Goal: Navigation & Orientation: Find specific page/section

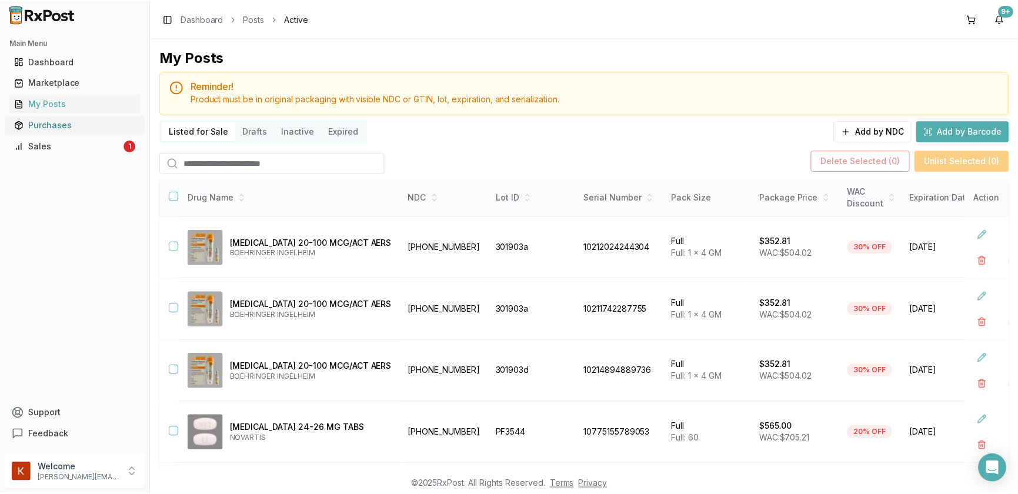
scroll to position [337, 0]
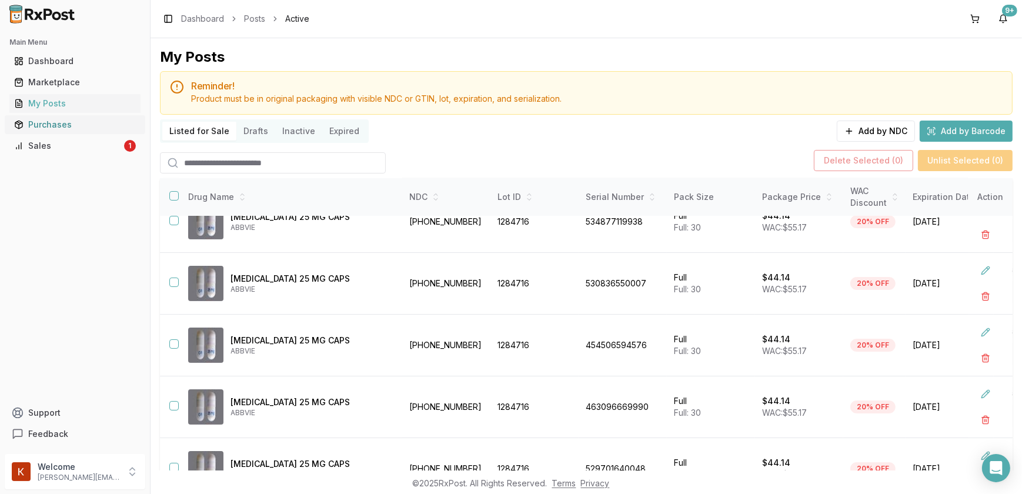
click at [81, 119] on div "Purchases" at bounding box center [75, 125] width 122 height 12
click at [76, 126] on div "Purchases" at bounding box center [75, 125] width 122 height 12
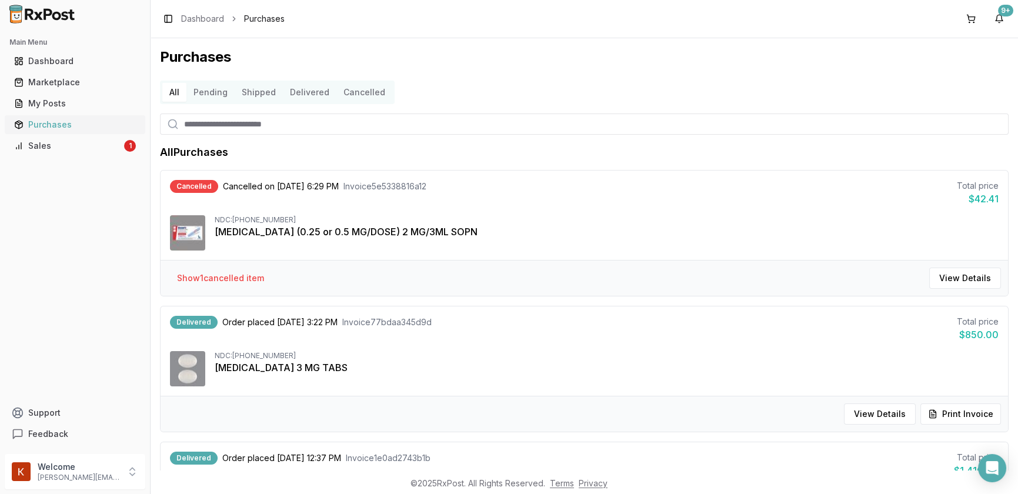
click at [81, 124] on div "Purchases" at bounding box center [75, 125] width 122 height 12
click at [73, 147] on div "Sales" at bounding box center [68, 146] width 108 height 12
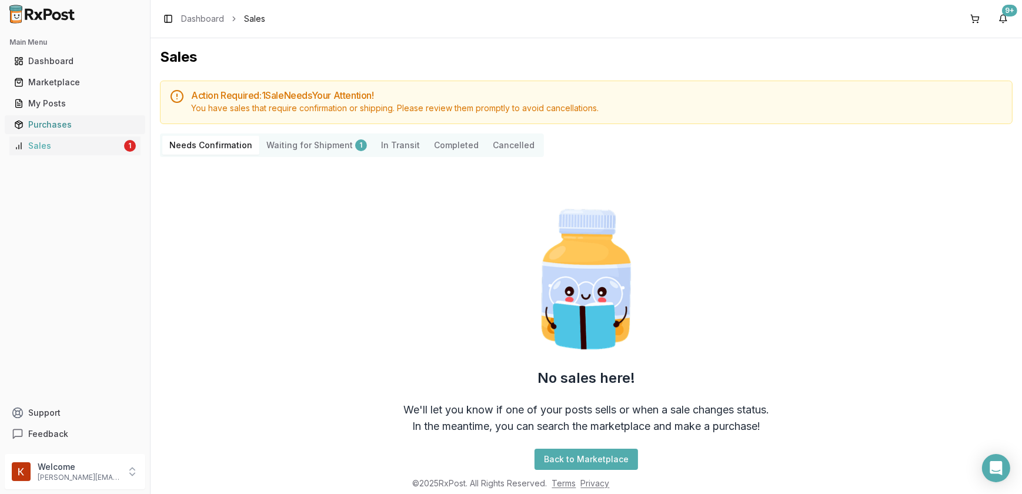
click at [79, 129] on div "Purchases" at bounding box center [75, 125] width 122 height 12
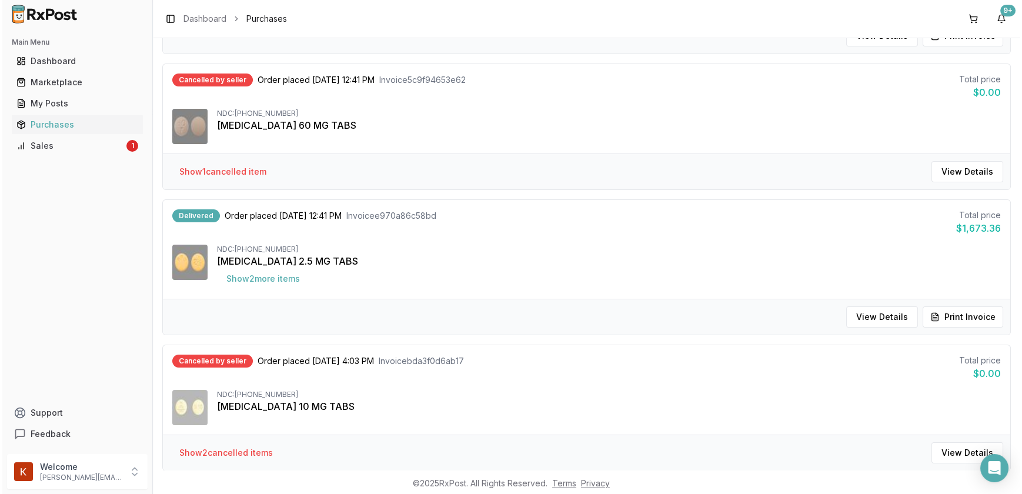
scroll to position [962, 0]
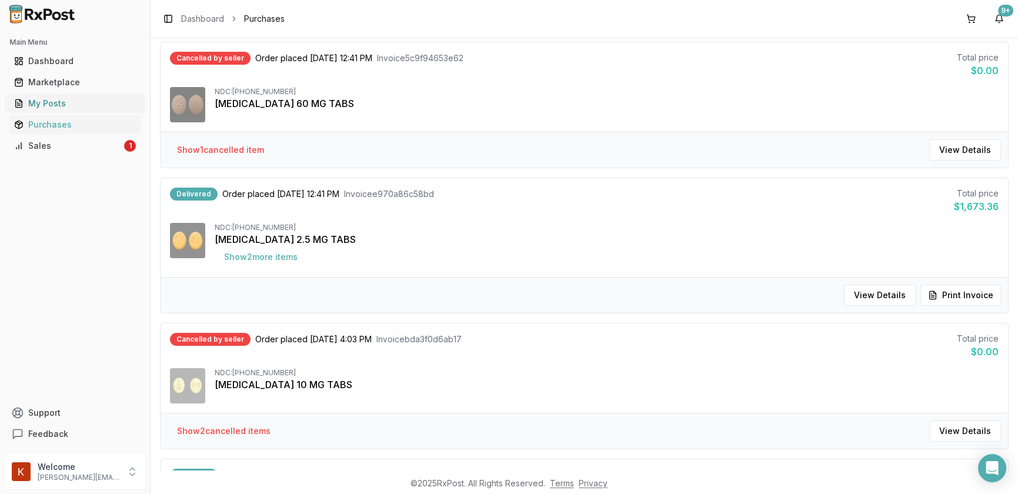
click at [85, 105] on div "My Posts" at bounding box center [75, 104] width 122 height 12
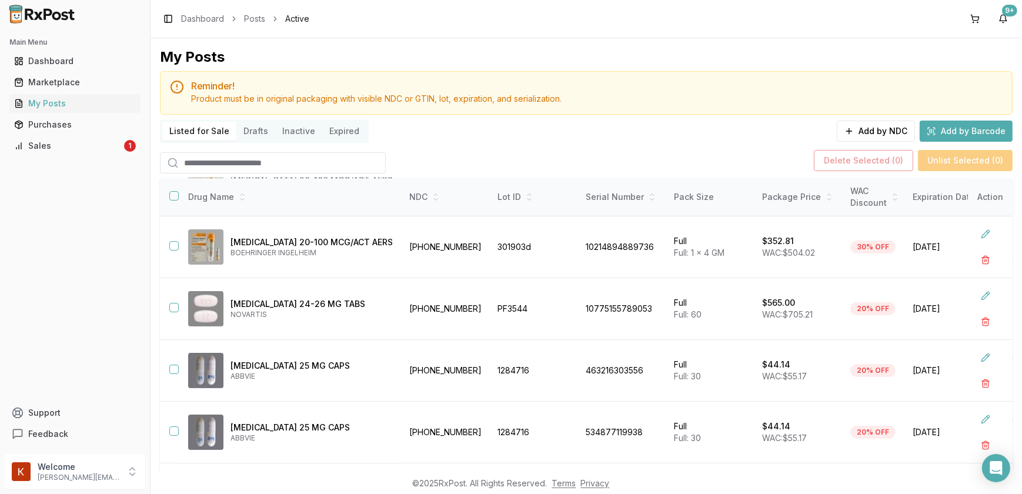
scroll to position [70, 0]
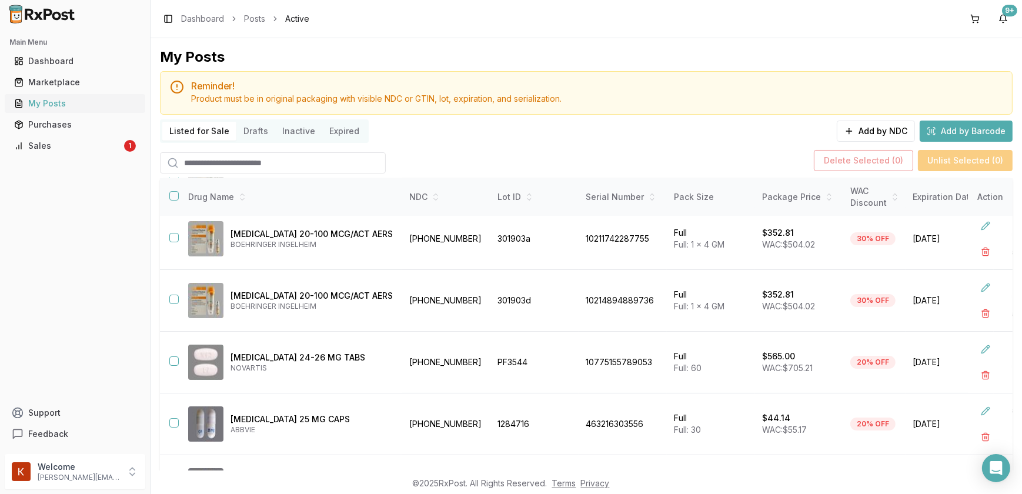
click at [70, 109] on div "My Posts" at bounding box center [75, 104] width 122 height 12
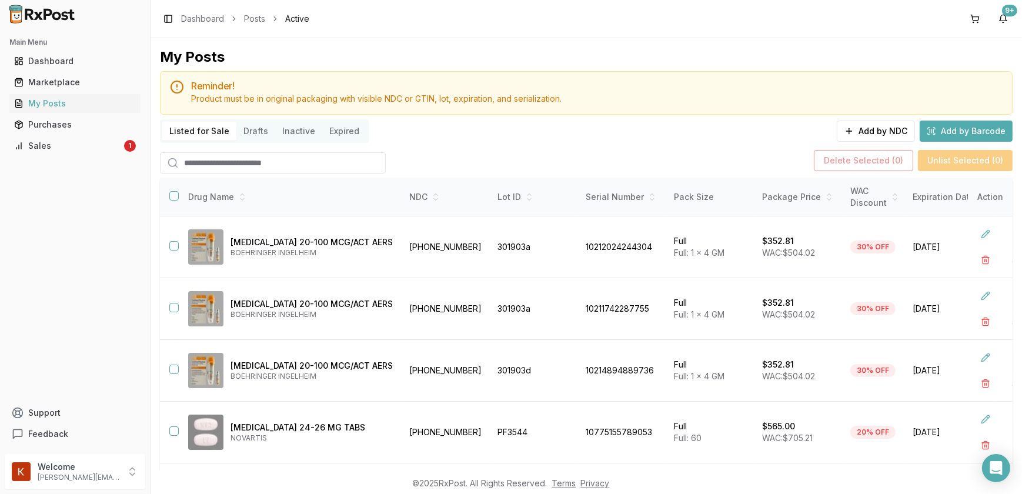
click at [248, 135] on button "Drafts" at bounding box center [255, 131] width 39 height 19
click at [288, 135] on button "Inactive" at bounding box center [298, 131] width 47 height 19
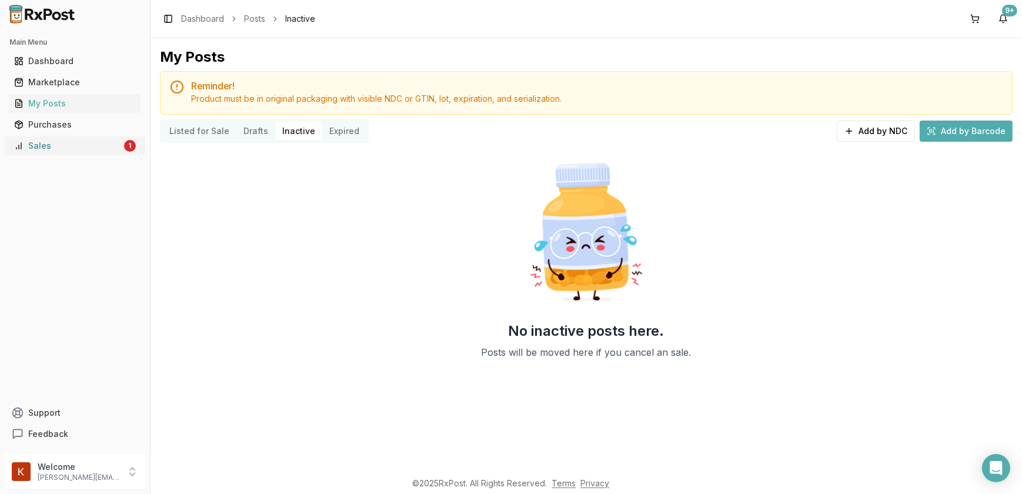
click at [50, 147] on div "Sales" at bounding box center [68, 146] width 108 height 12
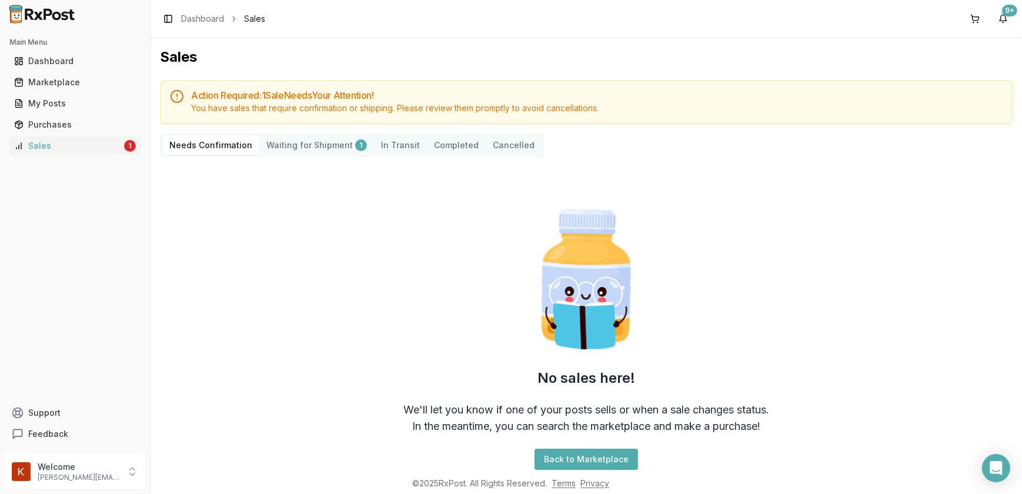
click at [433, 151] on button "Completed" at bounding box center [456, 145] width 59 height 19
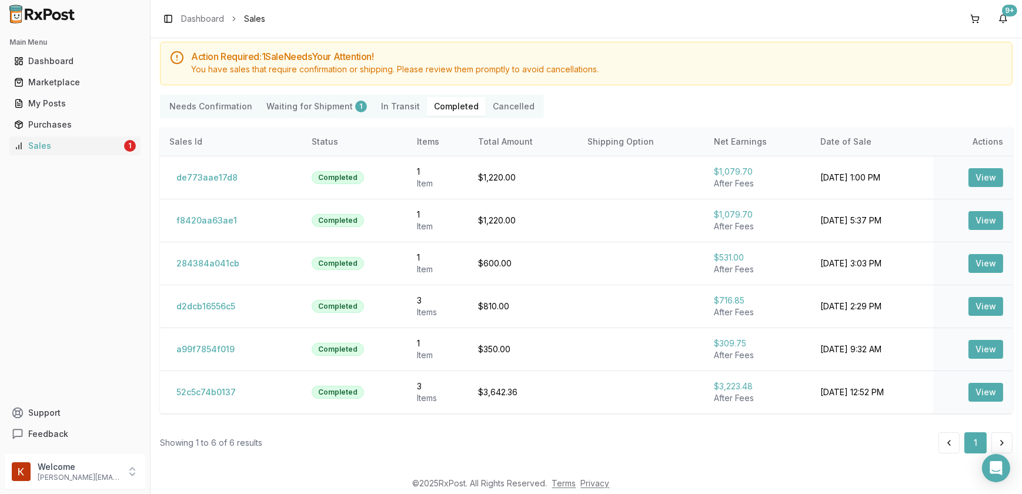
scroll to position [39, 0]
click at [99, 123] on div "Purchases" at bounding box center [75, 125] width 122 height 12
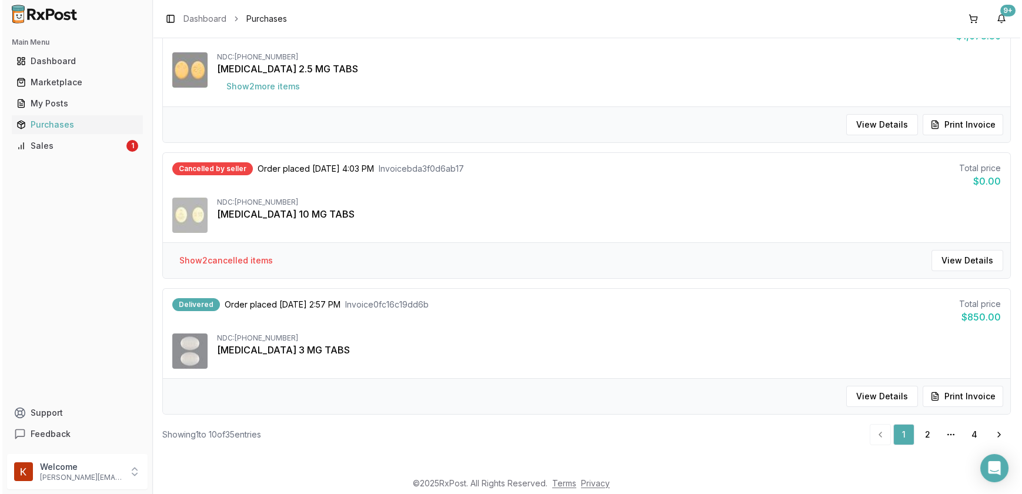
scroll to position [1133, 0]
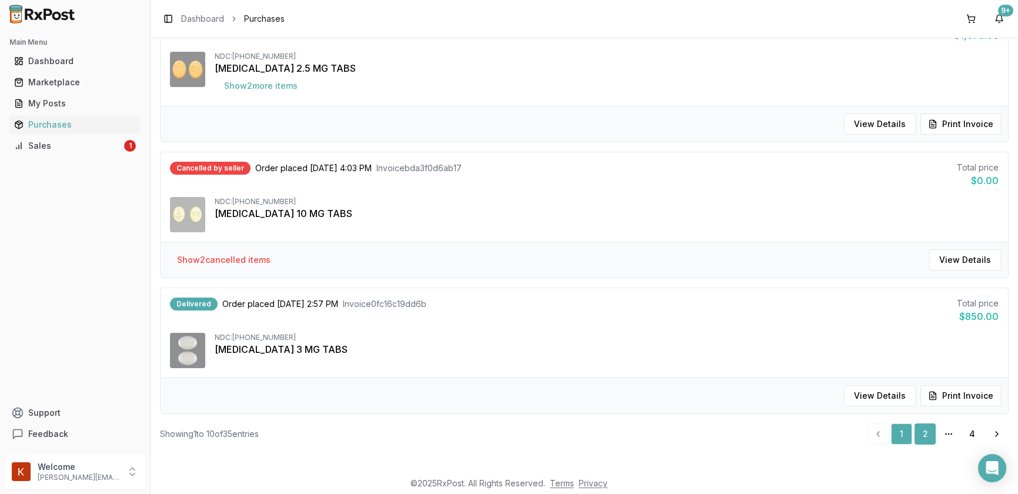
click at [924, 432] on link "2" at bounding box center [924, 433] width 21 height 21
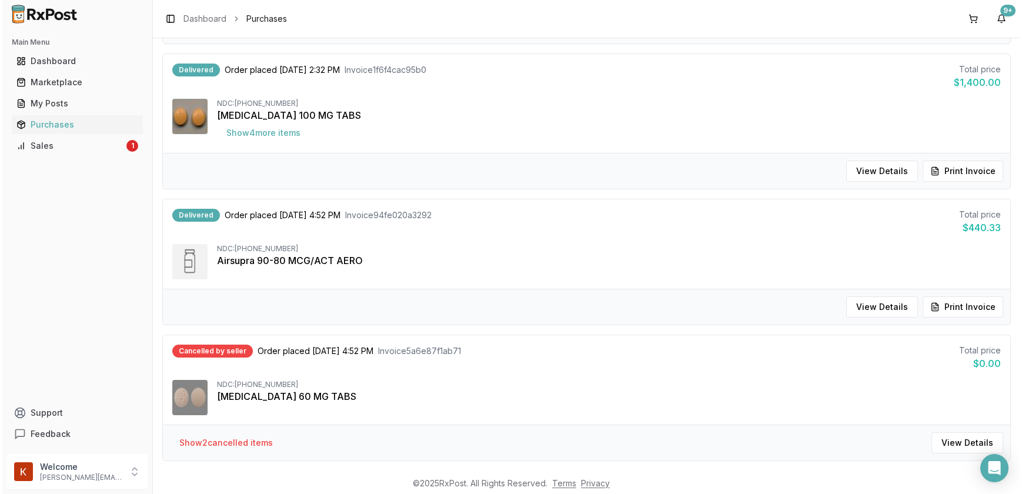
scroll to position [1180, 0]
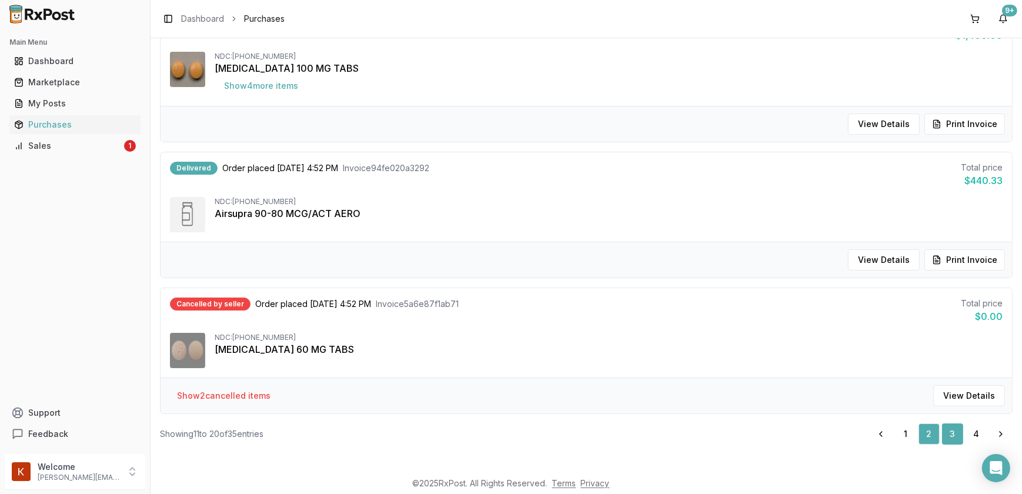
click at [947, 429] on link "3" at bounding box center [952, 433] width 21 height 21
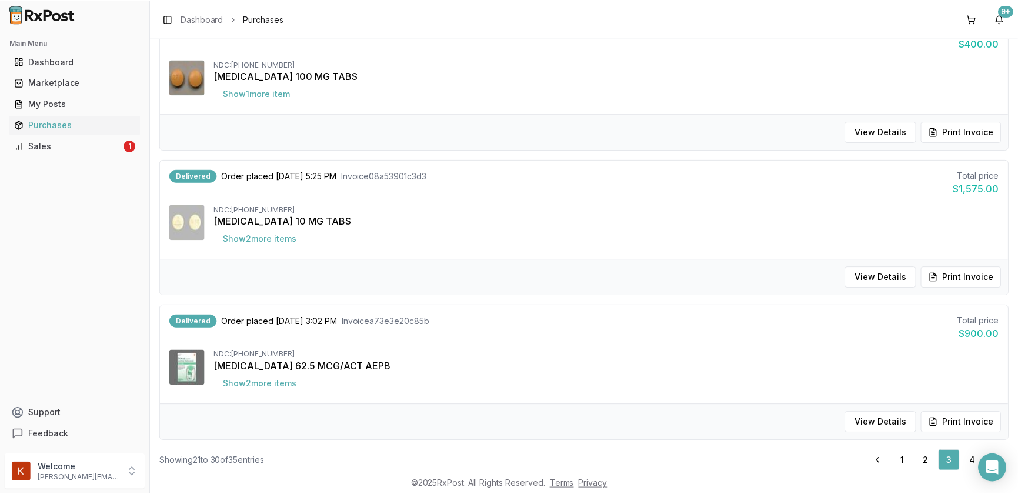
scroll to position [1180, 0]
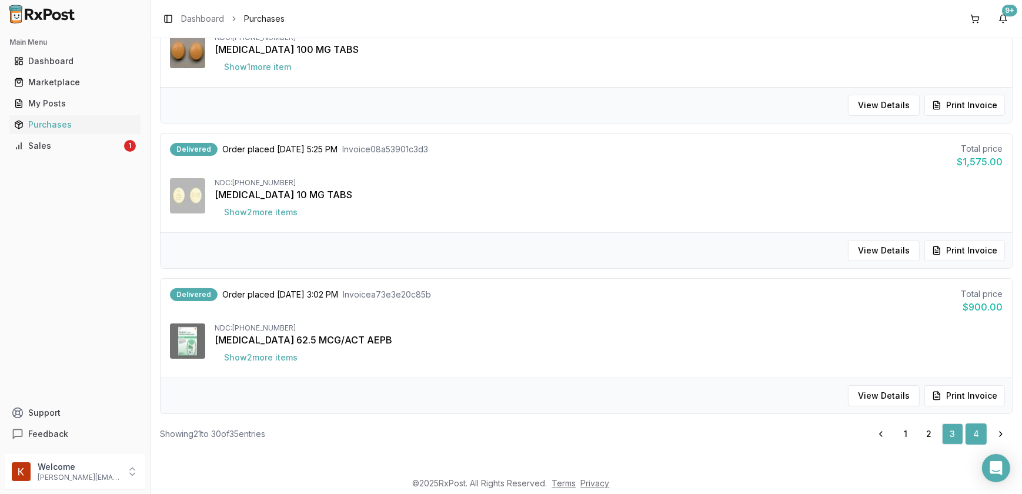
click at [972, 433] on link "4" at bounding box center [975, 433] width 21 height 21
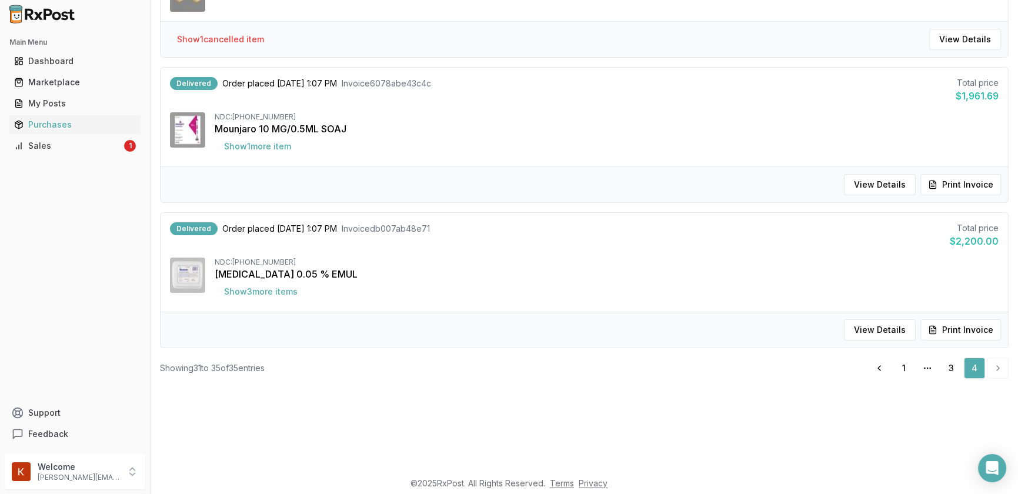
scroll to position [53, 0]
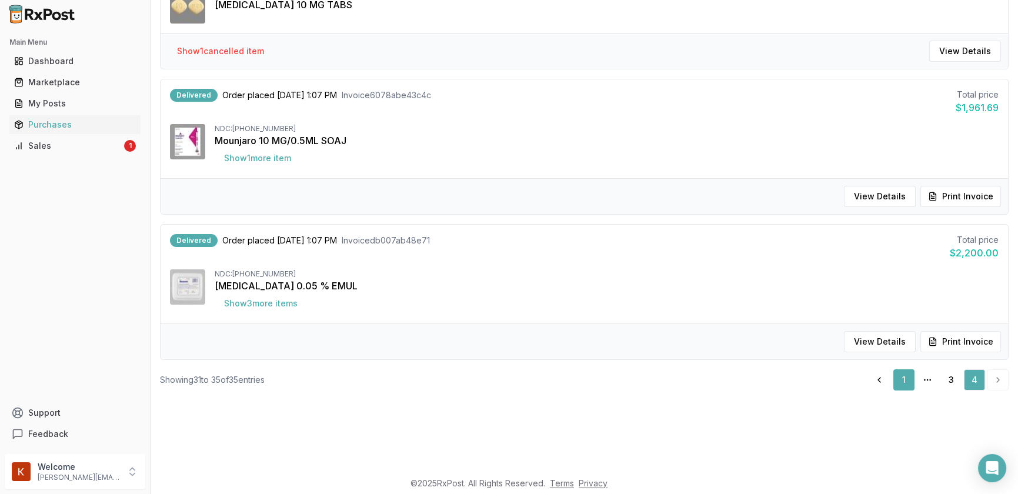
click at [897, 377] on link "1" at bounding box center [903, 379] width 21 height 21
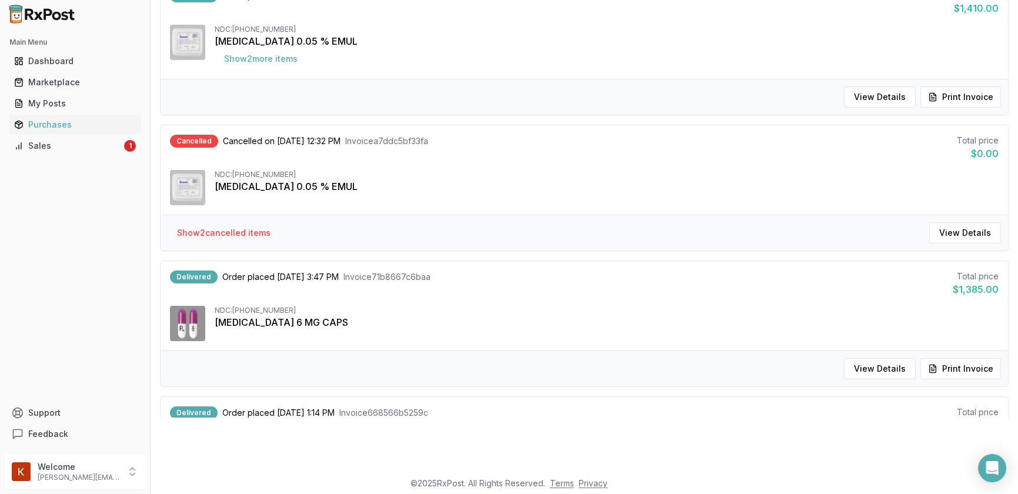
scroll to position [427, 0]
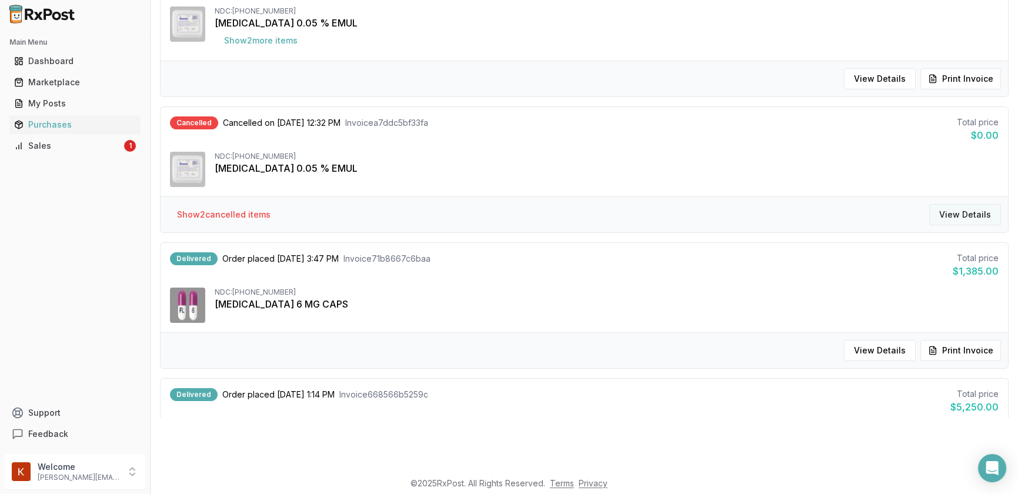
click at [981, 215] on button "View Details" at bounding box center [965, 214] width 72 height 21
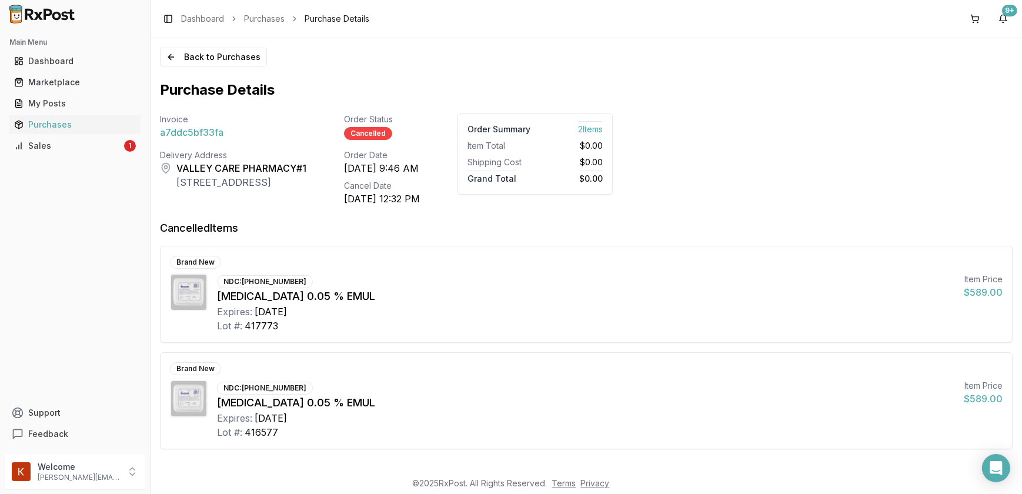
scroll to position [9, 0]
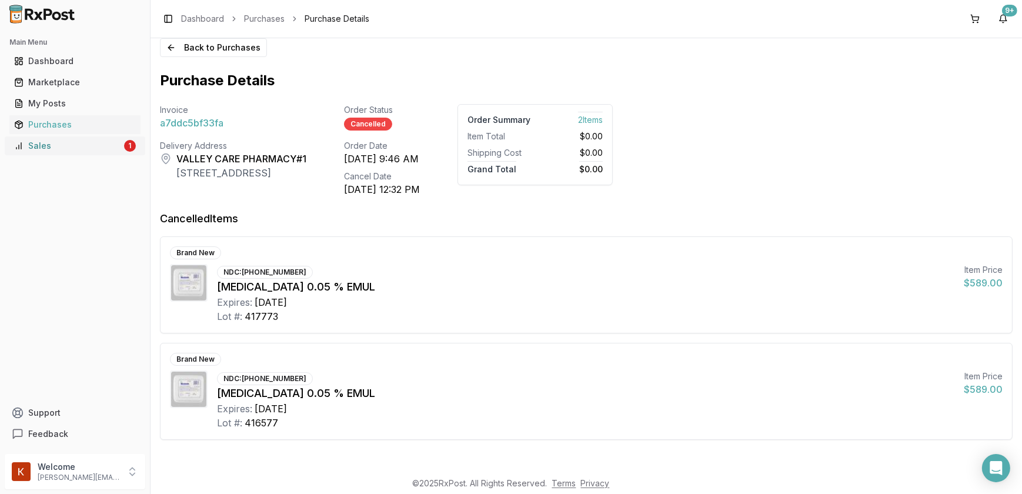
click at [73, 145] on div "Sales" at bounding box center [68, 146] width 108 height 12
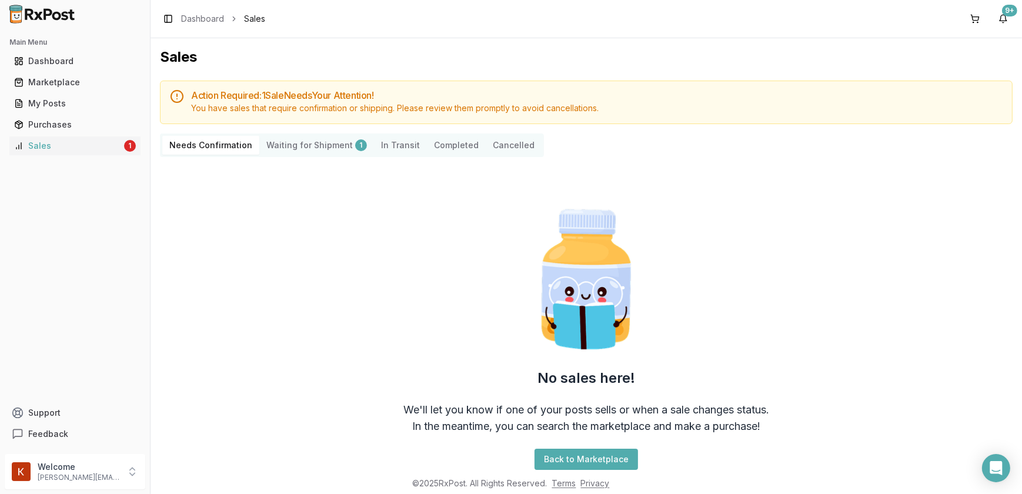
click at [454, 140] on button "Completed" at bounding box center [456, 145] width 59 height 19
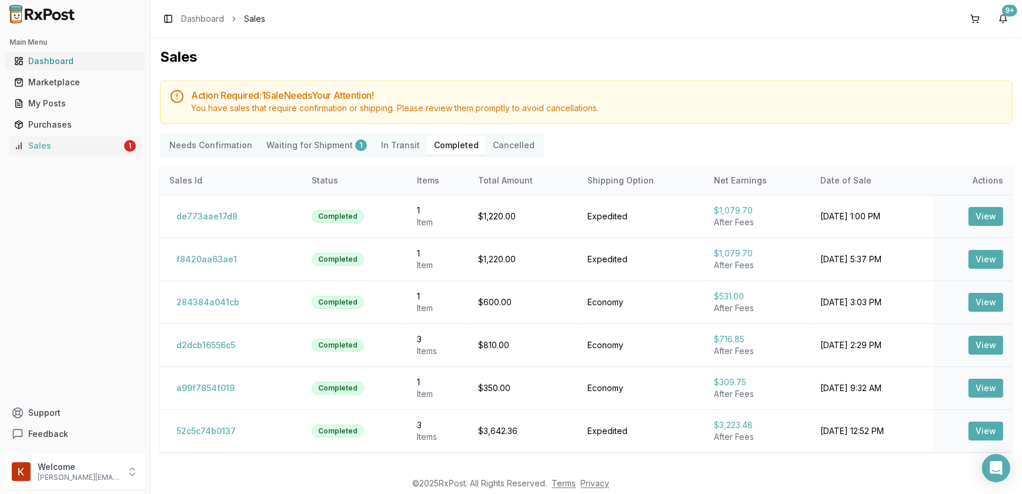
click at [45, 65] on div "Dashboard" at bounding box center [75, 61] width 122 height 12
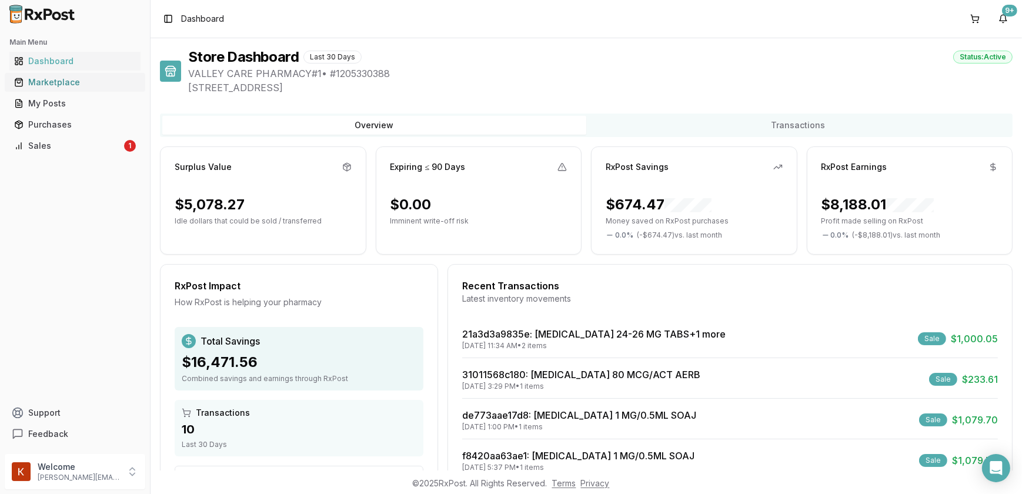
click at [77, 86] on div "Marketplace" at bounding box center [75, 82] width 122 height 12
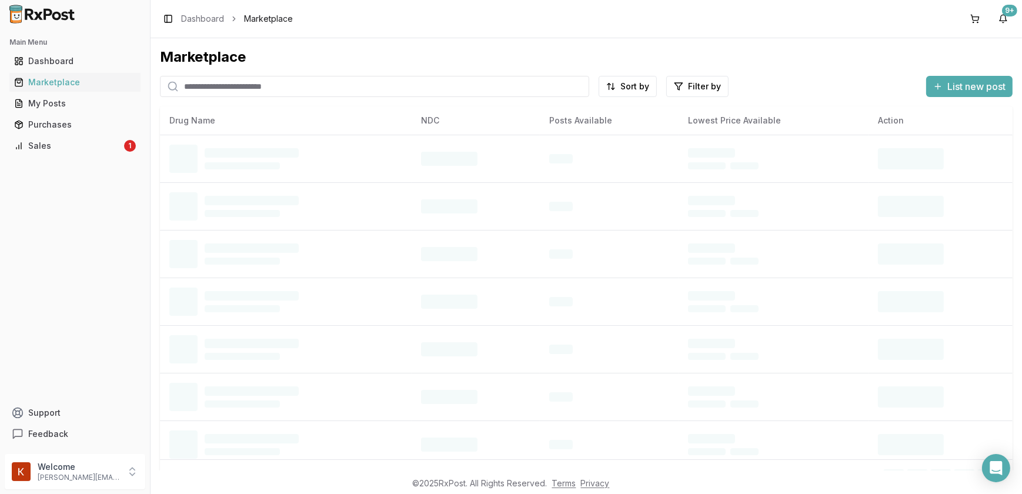
click at [266, 84] on input "search" at bounding box center [374, 86] width 429 height 21
type input "*******"
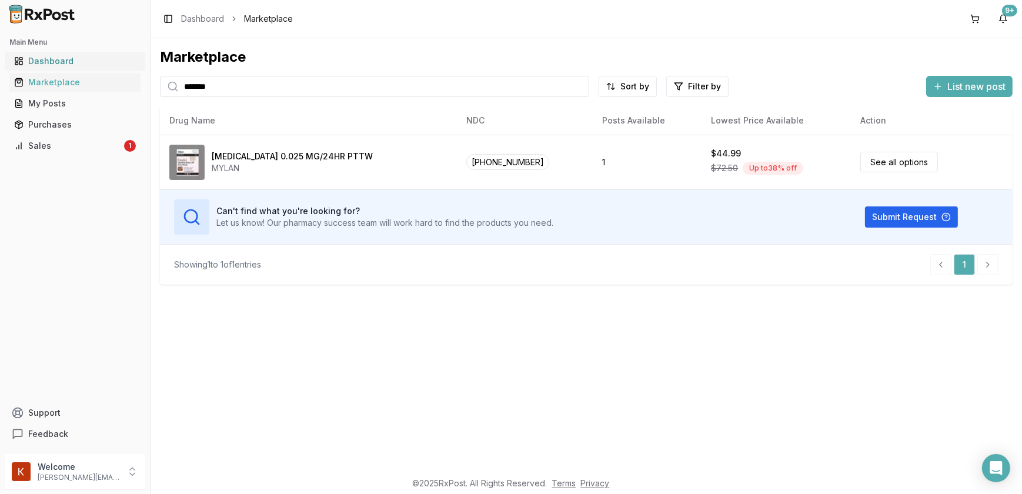
click at [65, 58] on div "Dashboard" at bounding box center [75, 61] width 122 height 12
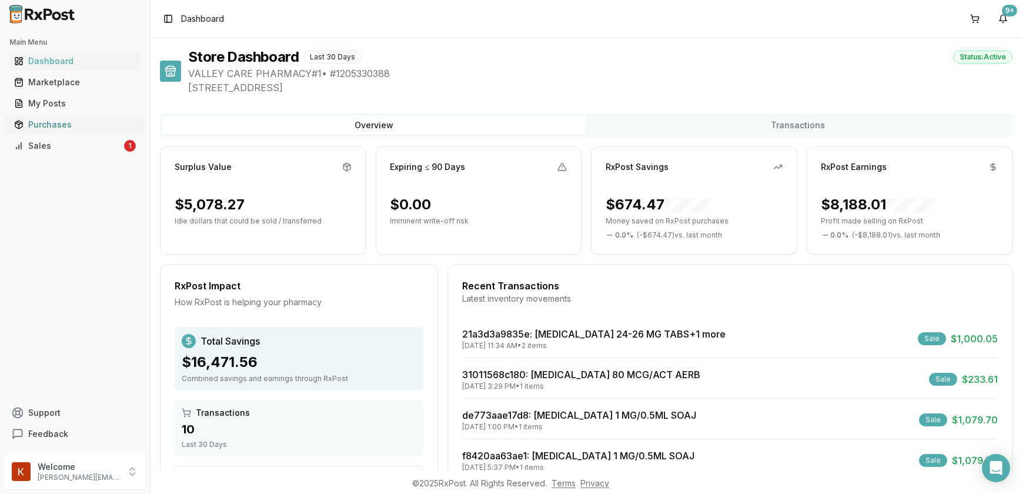
click at [84, 129] on div "Purchases" at bounding box center [75, 125] width 122 height 12
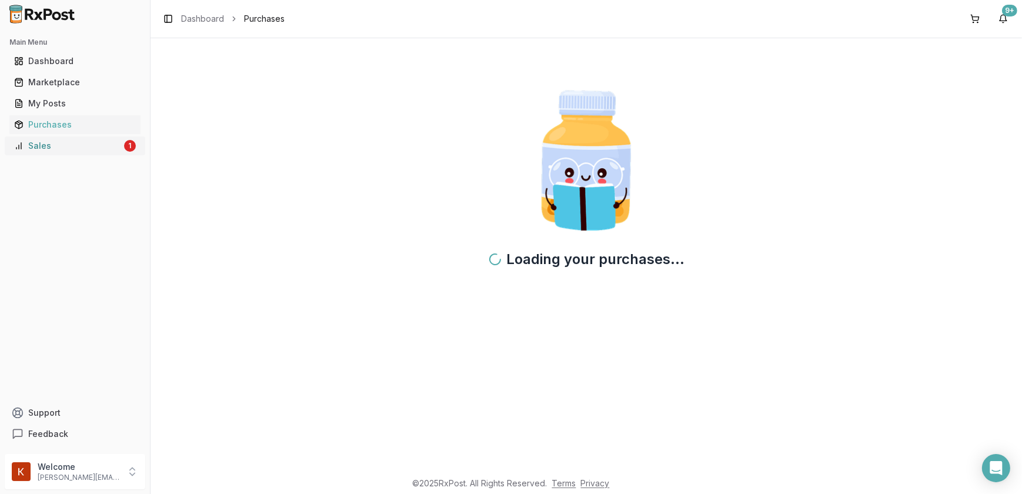
click at [75, 149] on div "Sales" at bounding box center [68, 146] width 108 height 12
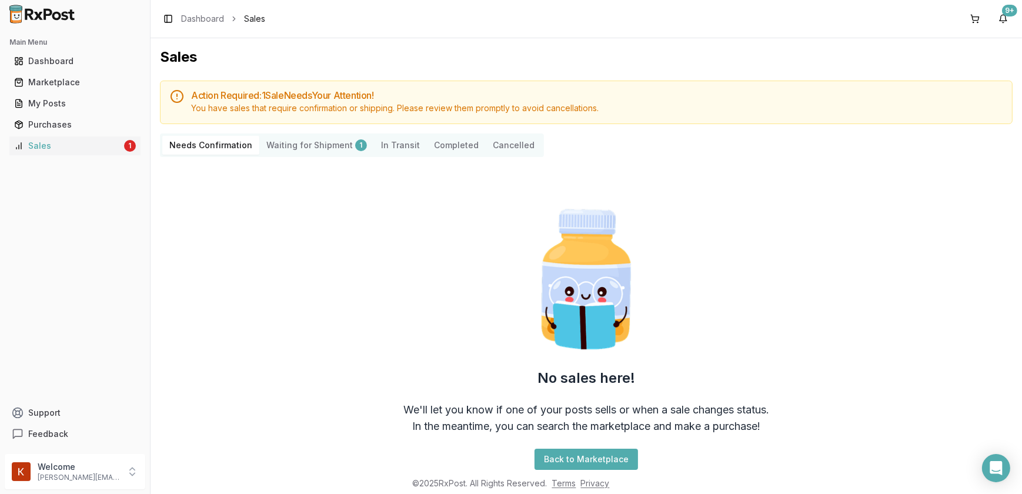
click at [440, 146] on button "Completed" at bounding box center [456, 145] width 59 height 19
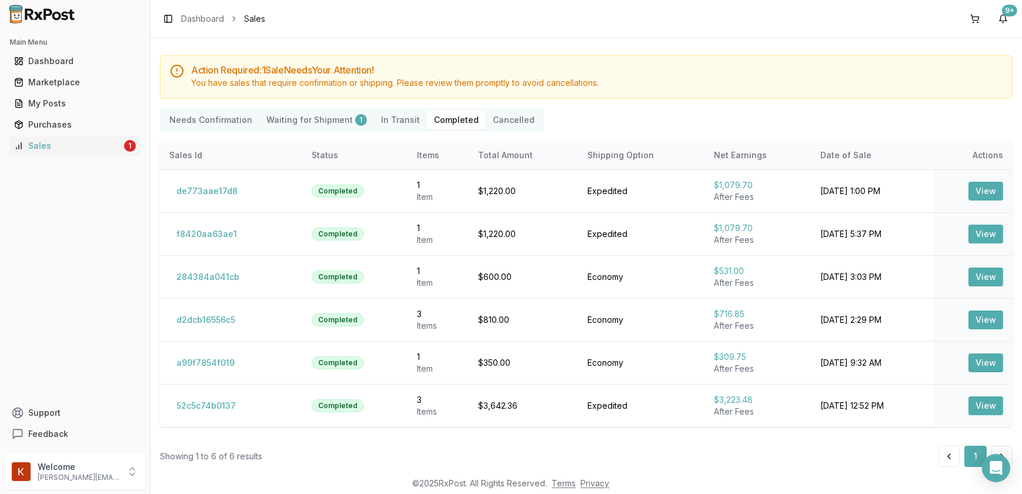
scroll to position [39, 0]
